Goal: Task Accomplishment & Management: Manage account settings

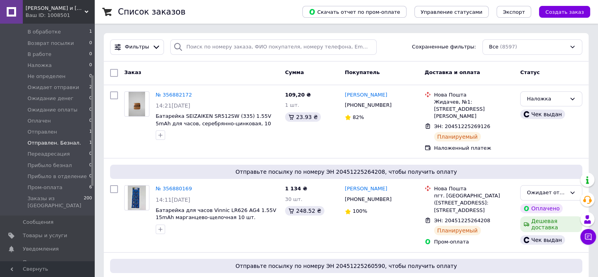
scroll to position [118, 0]
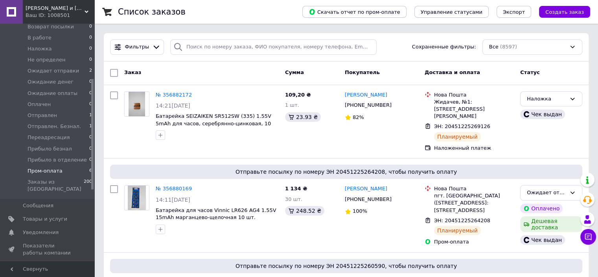
click at [49, 173] on span "Пром-оплата" at bounding box center [45, 170] width 35 height 7
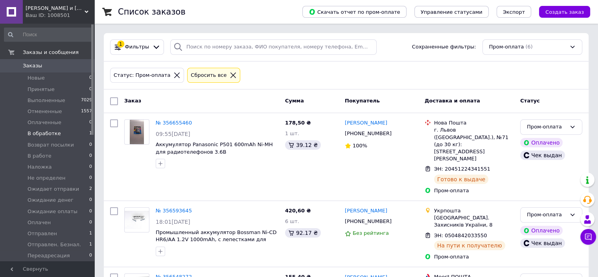
click at [47, 135] on span "В обработке" at bounding box center [44, 133] width 33 height 7
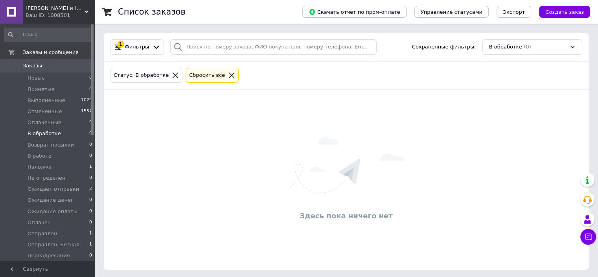
click at [34, 68] on span "Заказы" at bounding box center [32, 65] width 19 height 7
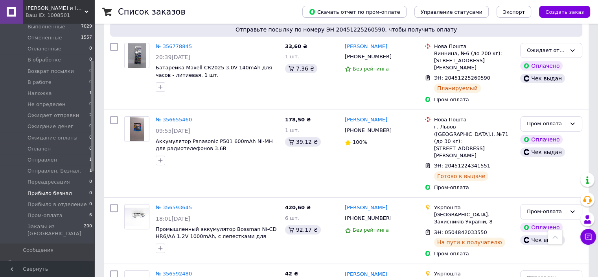
scroll to position [79, 0]
click at [56, 169] on span "Отправлен. Безнал." at bounding box center [54, 165] width 53 height 7
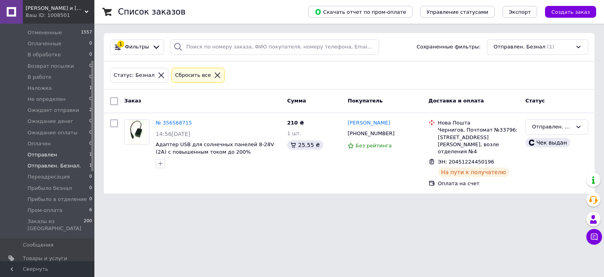
click at [49, 152] on span "Отправлен" at bounding box center [43, 154] width 30 height 7
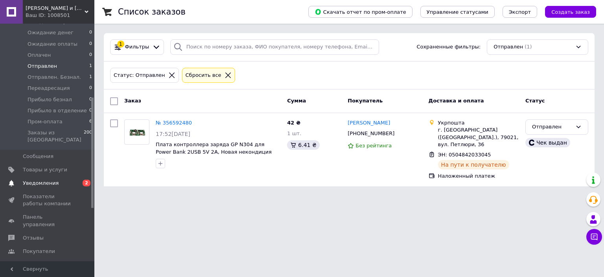
scroll to position [197, 0]
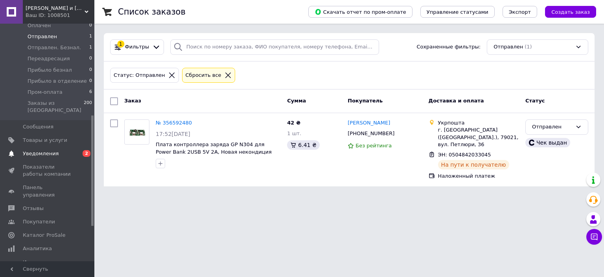
click at [50, 150] on span "Уведомления" at bounding box center [41, 153] width 36 height 7
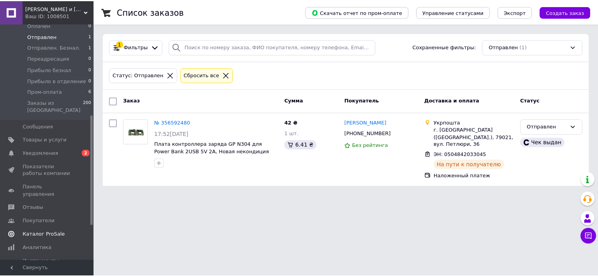
scroll to position [8, 0]
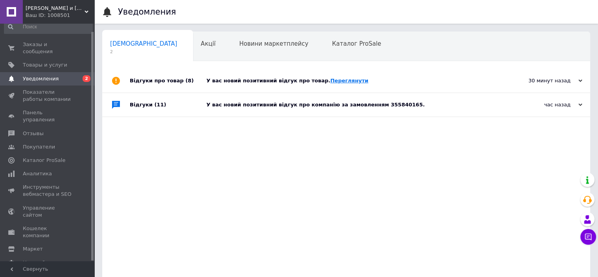
click at [330, 82] on link "Переглянути" at bounding box center [349, 80] width 38 height 6
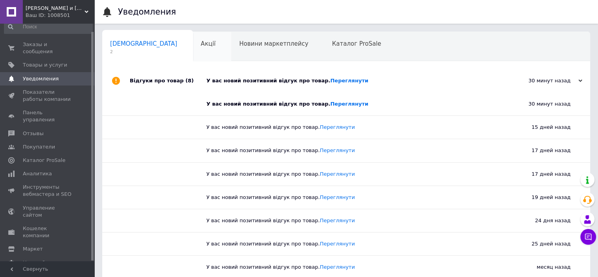
click at [193, 47] on div "Акції 0" at bounding box center [212, 47] width 39 height 30
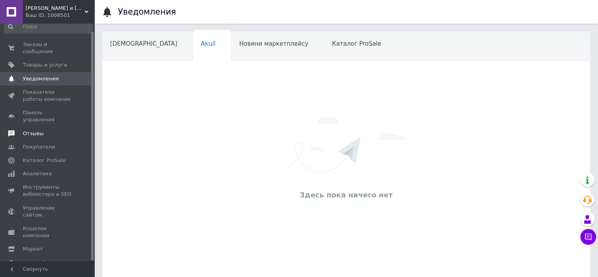
click at [31, 130] on span "Отзывы" at bounding box center [33, 133] width 21 height 7
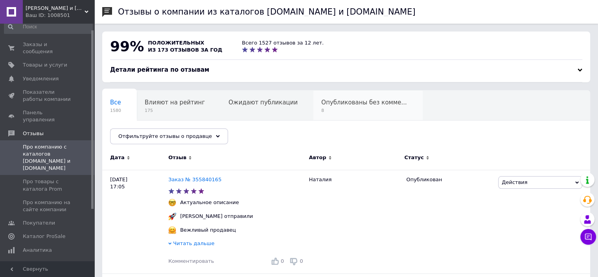
click at [324, 107] on div "Опубликованы без комме... 8" at bounding box center [367, 105] width 109 height 30
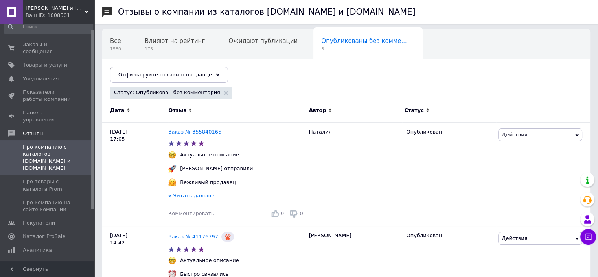
scroll to position [79, 0]
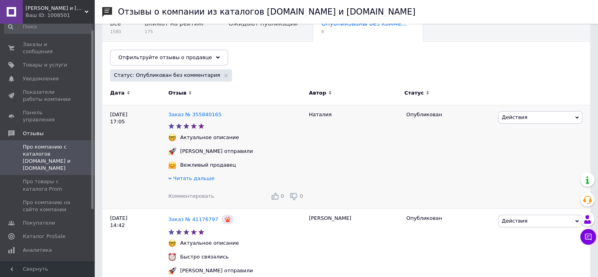
click at [539, 119] on span "Действия" at bounding box center [540, 117] width 84 height 13
click at [509, 130] on li "Комментировать" at bounding box center [540, 132] width 83 height 11
